Goal: Transaction & Acquisition: Purchase product/service

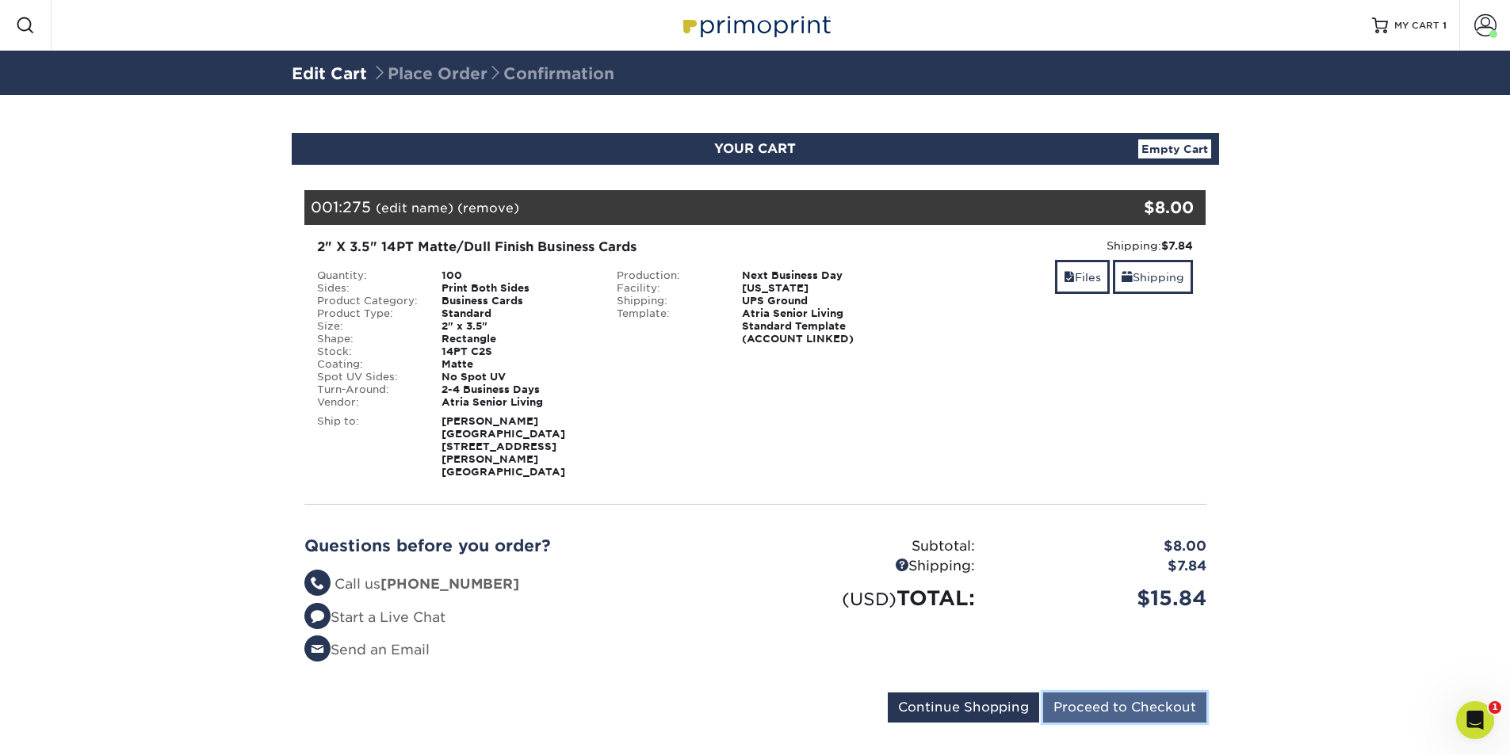
click at [1098, 697] on input "Proceed to Checkout" at bounding box center [1124, 708] width 163 height 30
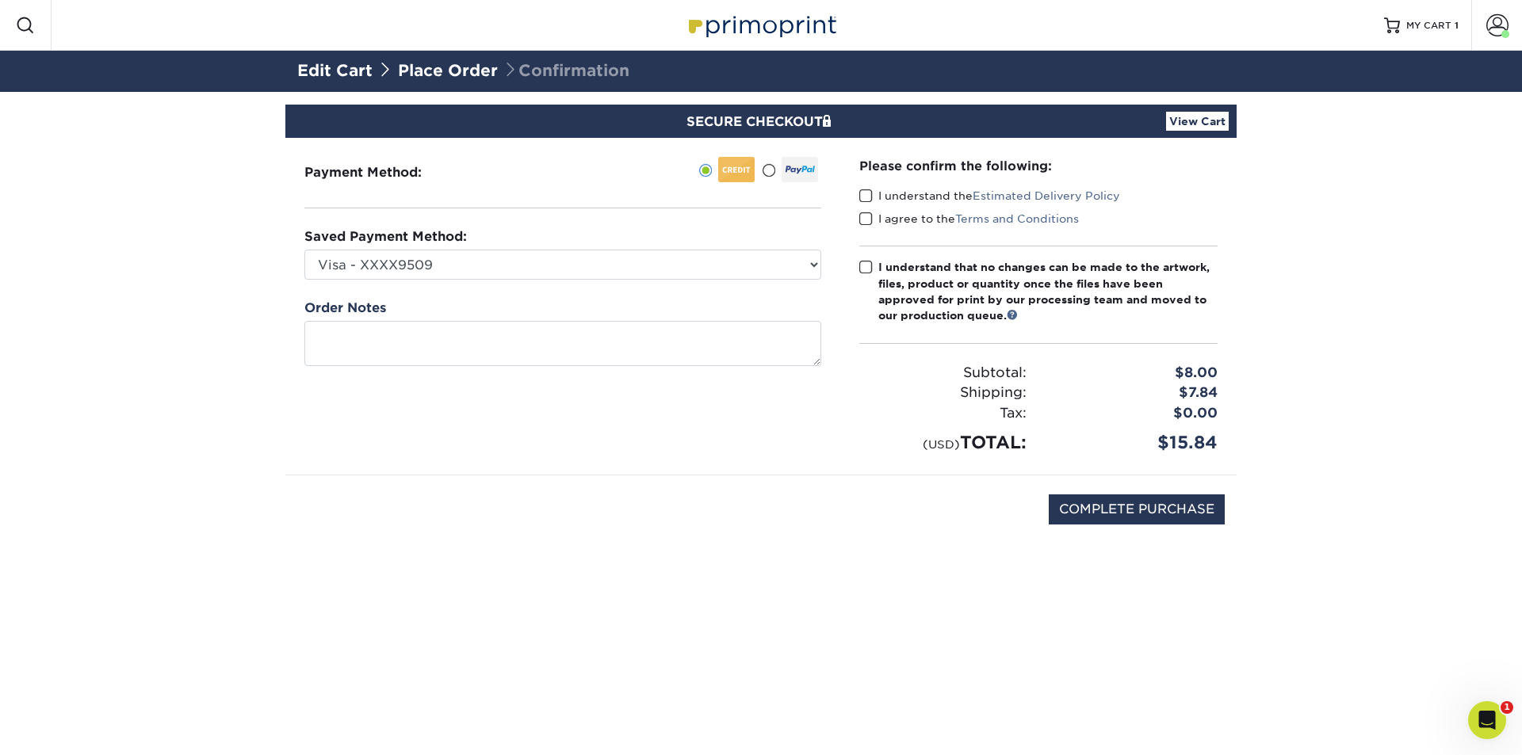
click at [869, 196] on span at bounding box center [865, 196] width 13 height 15
click at [0, 0] on input "I understand the Estimated Delivery Policy" at bounding box center [0, 0] width 0 height 0
click at [863, 220] on span at bounding box center [865, 219] width 13 height 15
click at [0, 0] on input "I agree to the Terms and Conditions" at bounding box center [0, 0] width 0 height 0
click at [866, 267] on span at bounding box center [865, 267] width 13 height 15
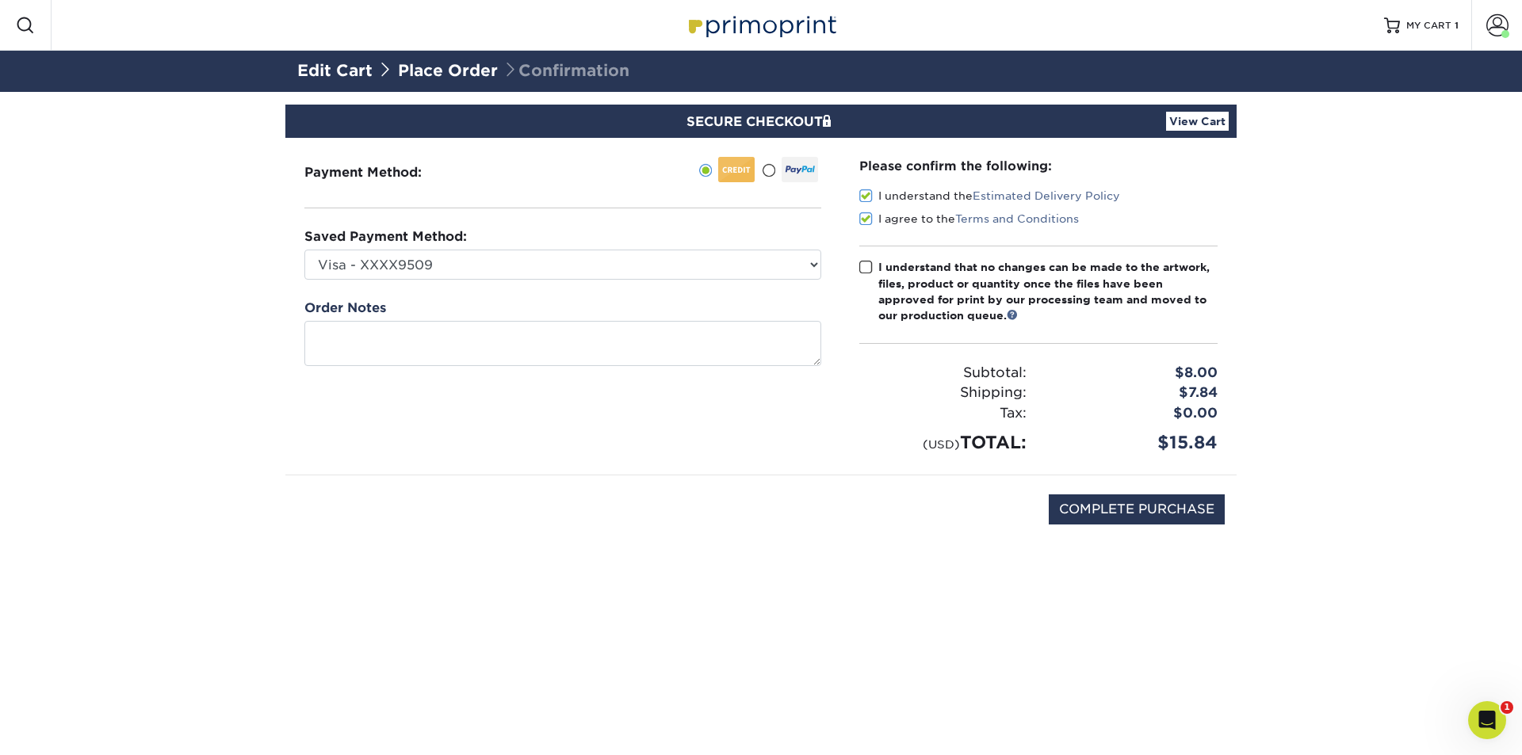
click at [0, 0] on input "I understand that no changes can be made to the artwork, files, product or quan…" at bounding box center [0, 0] width 0 height 0
click at [1179, 507] on input "COMPLETE PURCHASE" at bounding box center [1137, 510] width 176 height 30
click at [588, 266] on select "Visa - XXXX9509 Visa - XXXX3804 New Credit Card" at bounding box center [562, 265] width 517 height 30
click at [658, 456] on div "Payment Method:" at bounding box center [562, 306] width 555 height 337
click at [1137, 507] on input "COMPLETE PURCHASE" at bounding box center [1137, 510] width 176 height 30
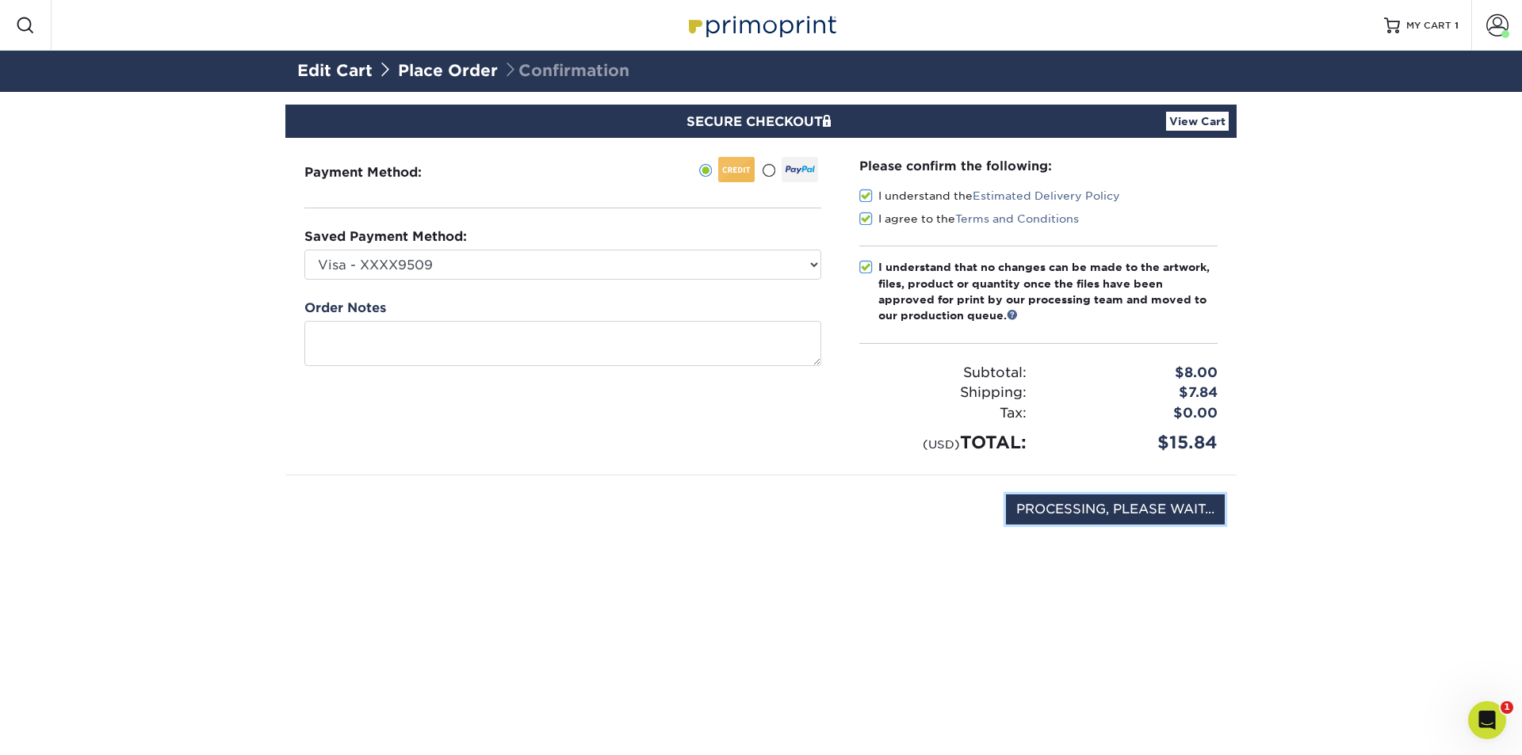
type input "COMPLETE PURCHASE"
click at [1336, 437] on section "SECURE CHECKOUT View Cart Payment Method: Saved Payment Method:" at bounding box center [761, 345] width 1522 height 507
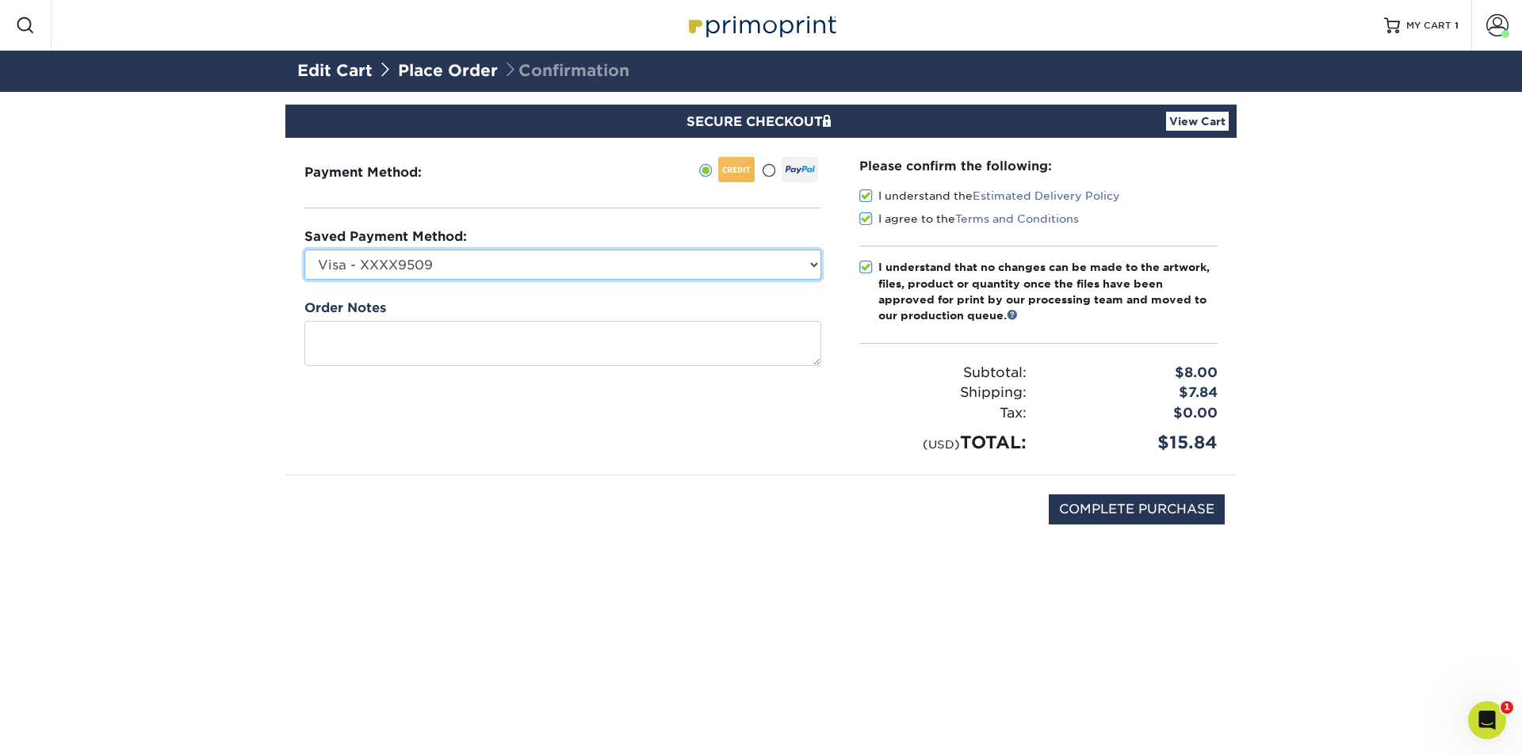
click at [758, 273] on select "Visa - XXXX9509 Visa - XXXX3804 New Credit Card" at bounding box center [562, 265] width 517 height 30
select select "75063"
click at [304, 250] on select "Visa - XXXX9509 Visa - XXXX3804 New Credit Card" at bounding box center [562, 265] width 517 height 30
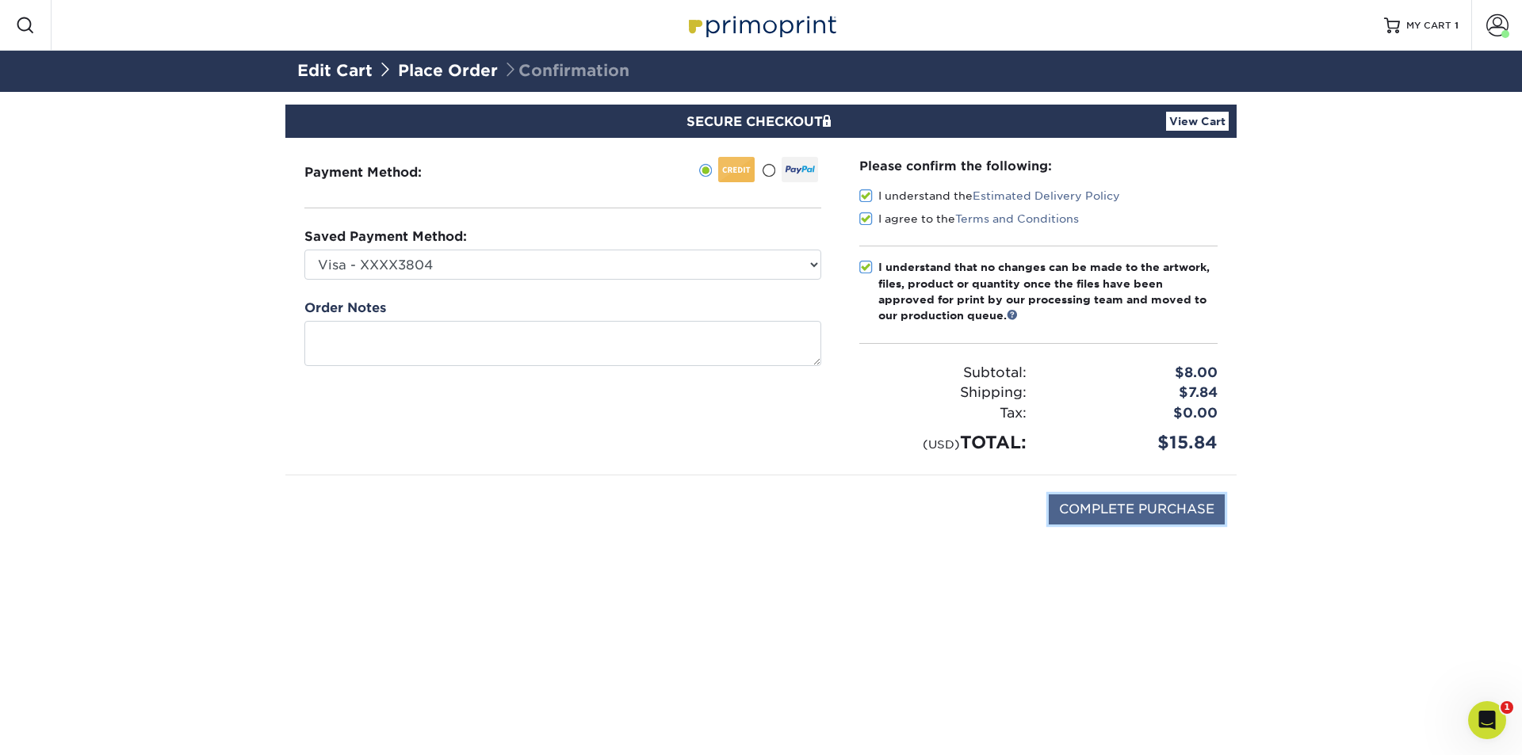
click at [1132, 506] on input "COMPLETE PURCHASE" at bounding box center [1137, 510] width 176 height 30
type input "PROCESSING, PLEASE WAIT..."
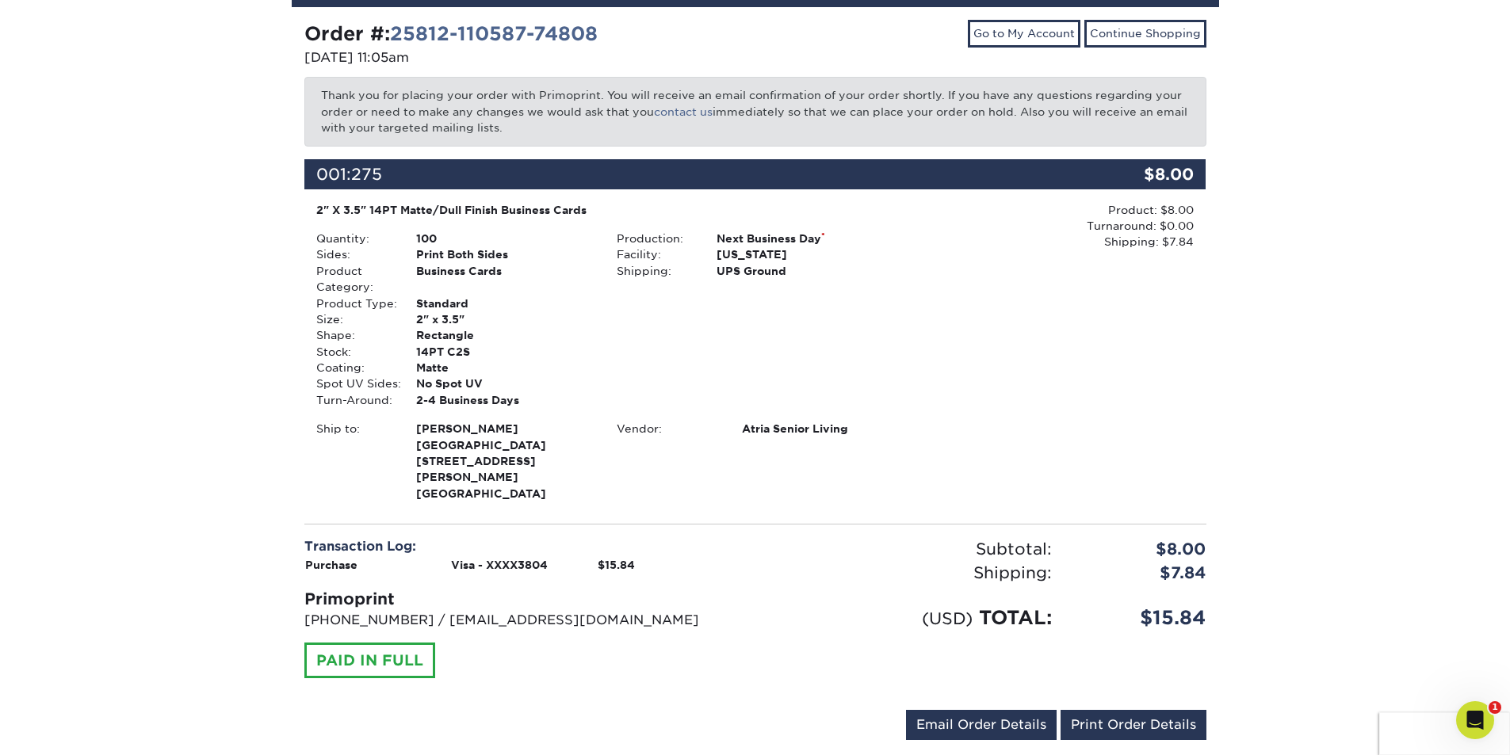
scroll to position [184, 0]
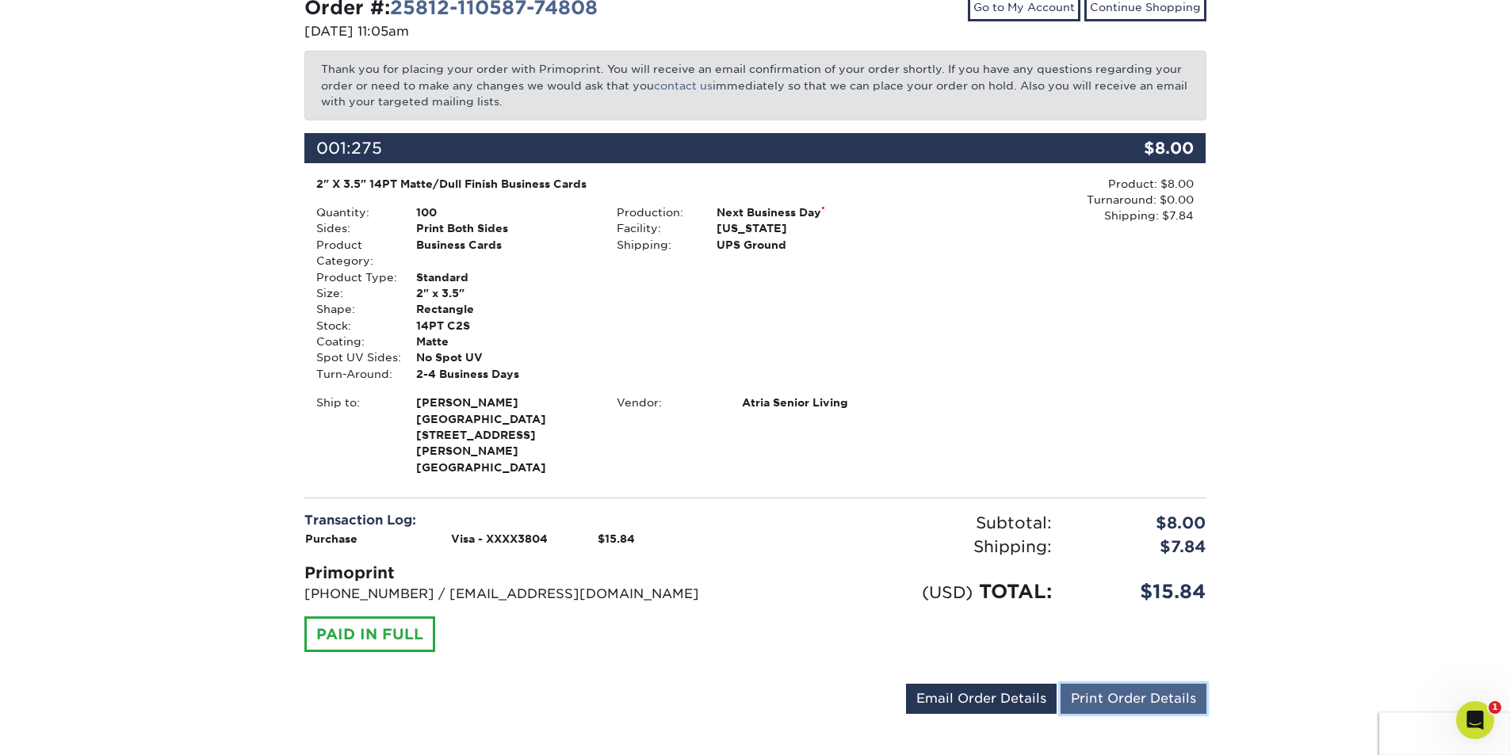
click at [1145, 684] on link "Print Order Details" at bounding box center [1134, 699] width 146 height 30
